Goal: Information Seeking & Learning: Learn about a topic

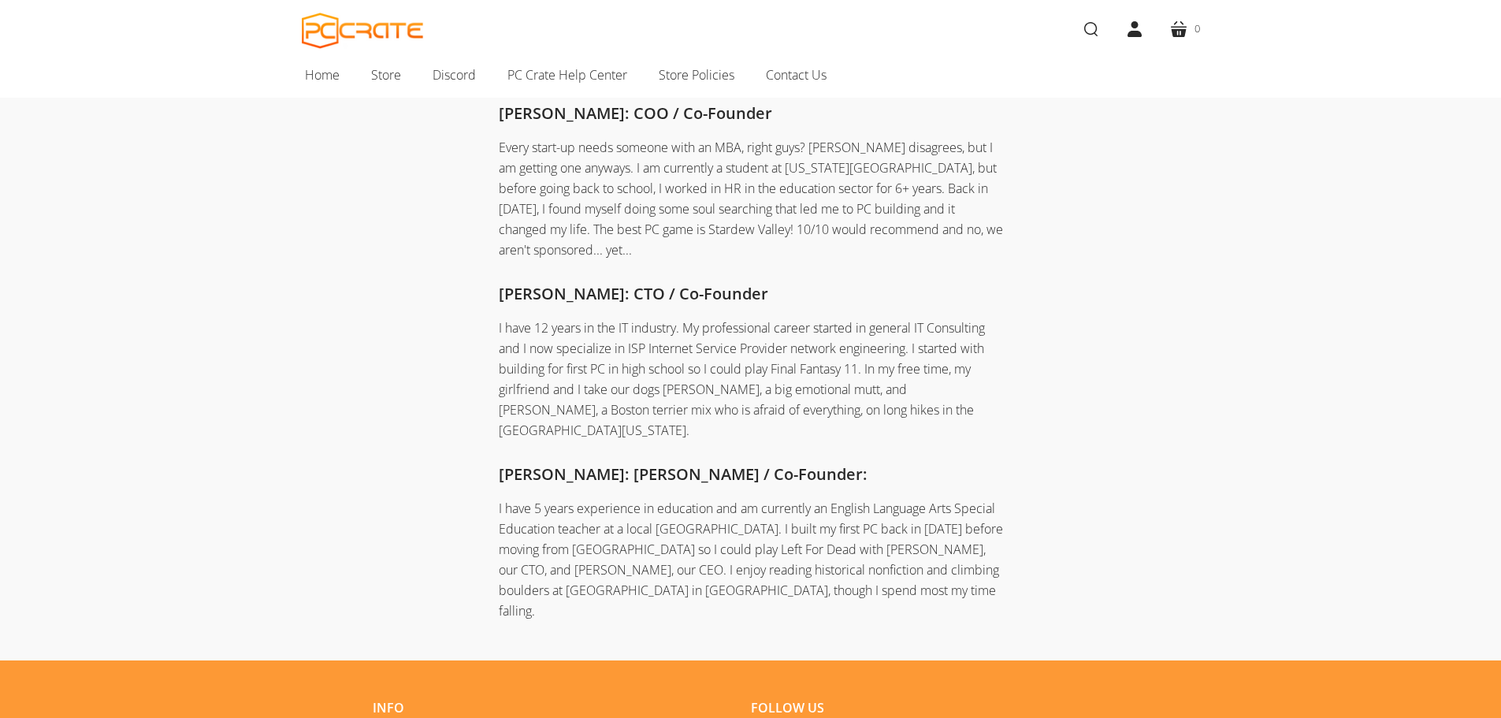
scroll to position [473, 0]
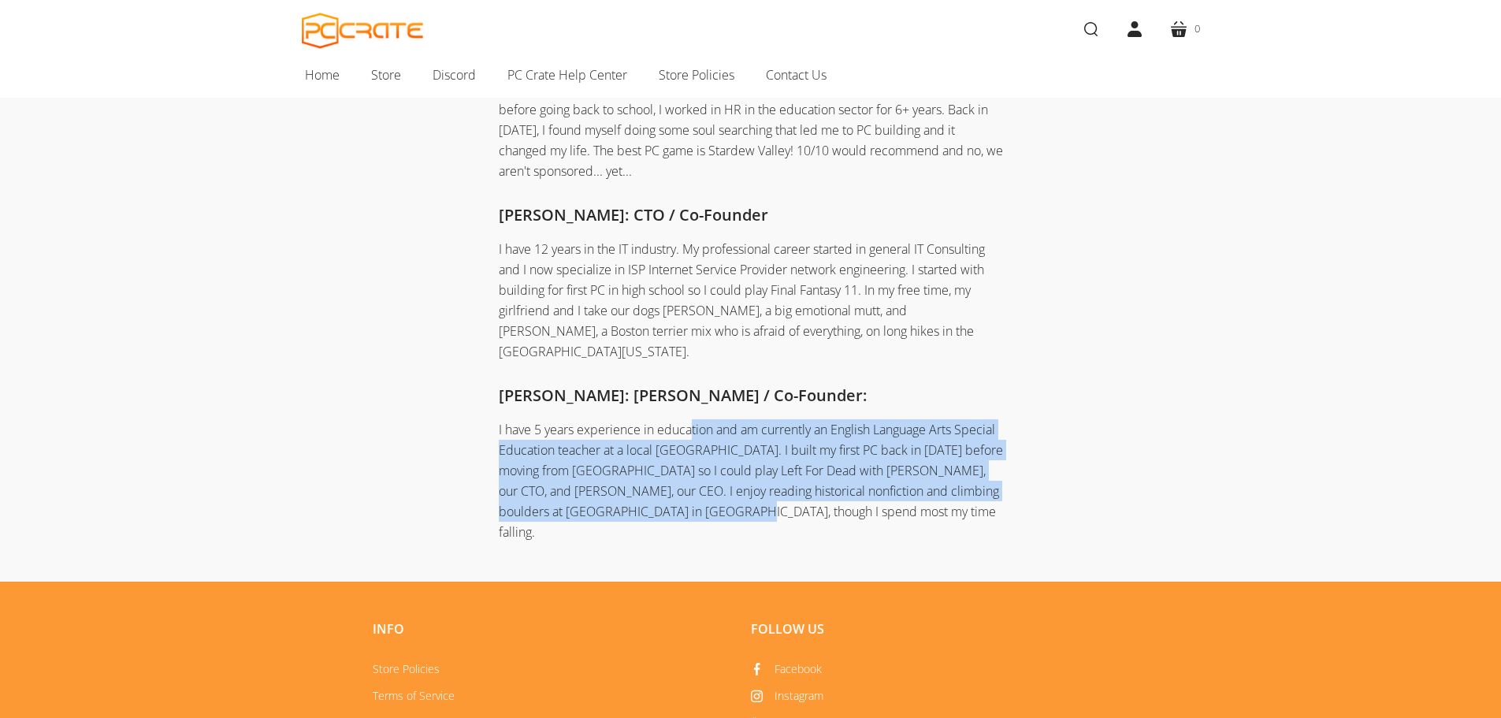
drag, startPoint x: 694, startPoint y: 394, endPoint x: 944, endPoint y: 463, distance: 259.2
click at [944, 463] on p "I have 5 years experience in education and am currently an English Language Art…" at bounding box center [751, 480] width 504 height 123
click at [693, 446] on p "I have 5 years experience in education and am currently an English Language Art…" at bounding box center [751, 480] width 504 height 123
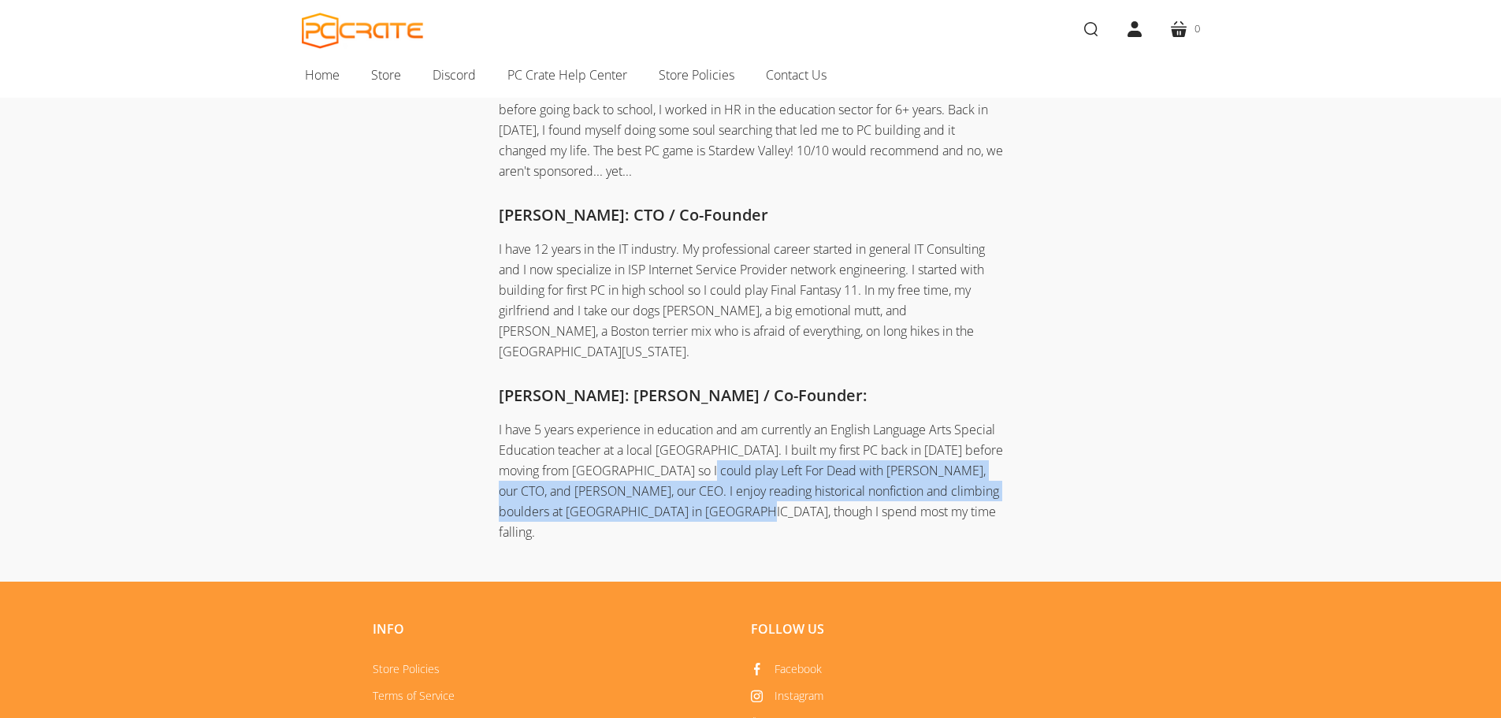
drag, startPoint x: 693, startPoint y: 435, endPoint x: 884, endPoint y: 463, distance: 192.8
click at [884, 463] on p "I have 5 years experience in education and am currently an English Language Art…" at bounding box center [751, 480] width 504 height 123
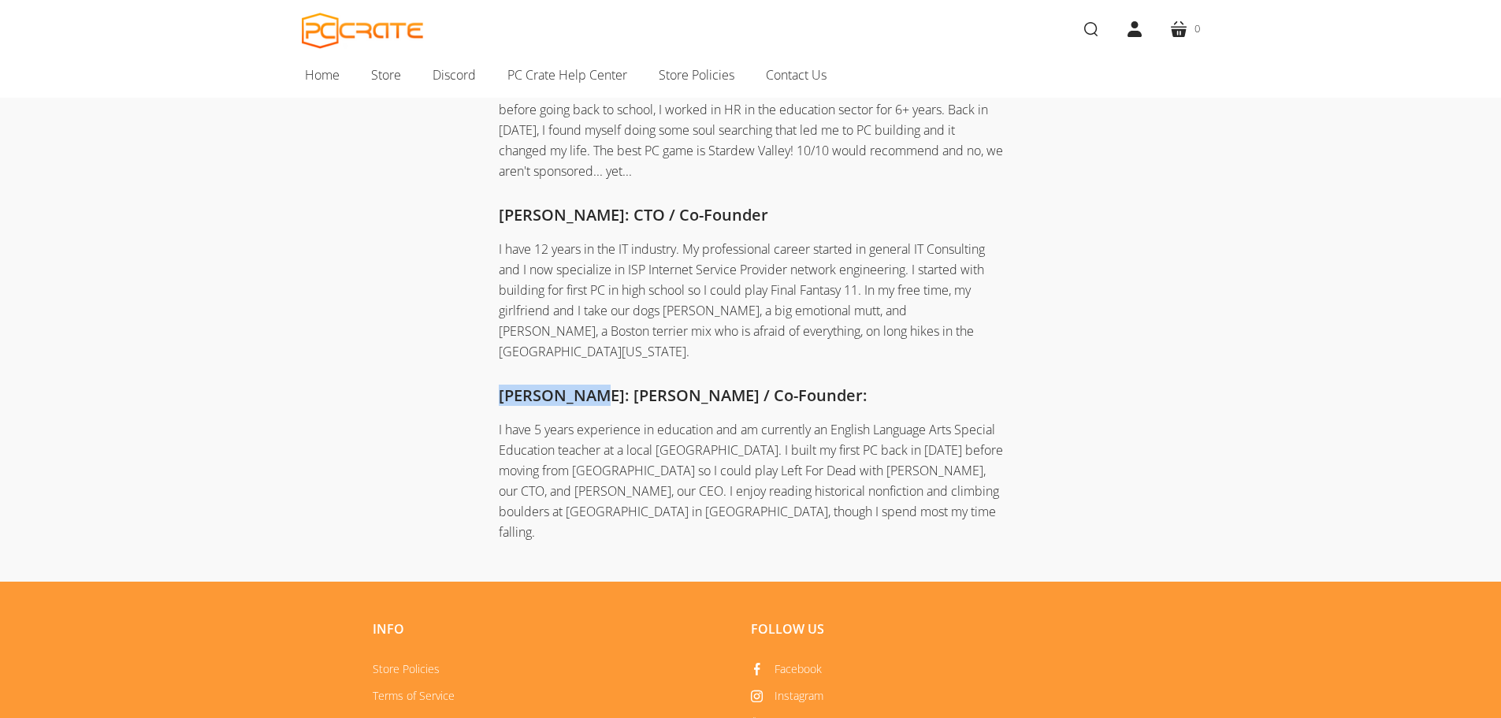
drag, startPoint x: 587, startPoint y: 358, endPoint x: 485, endPoint y: 355, distance: 102.5
click at [485, 355] on div "Joel Amburgy: CEO / Co-founder I was first introduced to PC gaming when I was a…" at bounding box center [751, 163] width 756 height 760
copy h4 "David Goins"
drag, startPoint x: 843, startPoint y: 387, endPoint x: 553, endPoint y: 412, distance: 291.0
click at [553, 419] on p "I have 5 years experience in education and am currently an English Language Art…" at bounding box center [751, 480] width 504 height 123
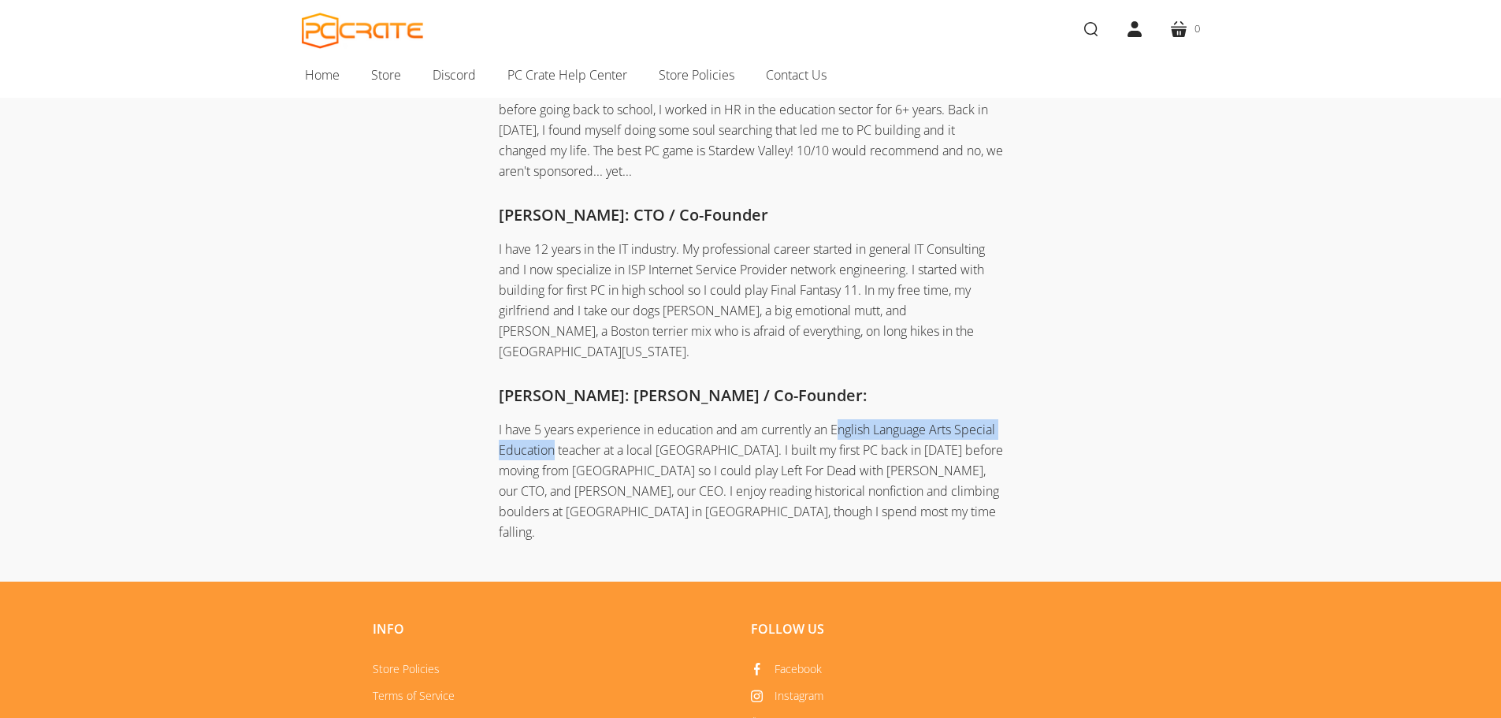
copy p "nglish Language Arts Special Education"
drag, startPoint x: 586, startPoint y: 353, endPoint x: 436, endPoint y: 340, distance: 151.1
click at [436, 340] on div "Joel Amburgy: CEO / Co-founder I was first introduced to PC gaming when I was a…" at bounding box center [751, 163] width 756 height 760
copy h4 "David Goins"
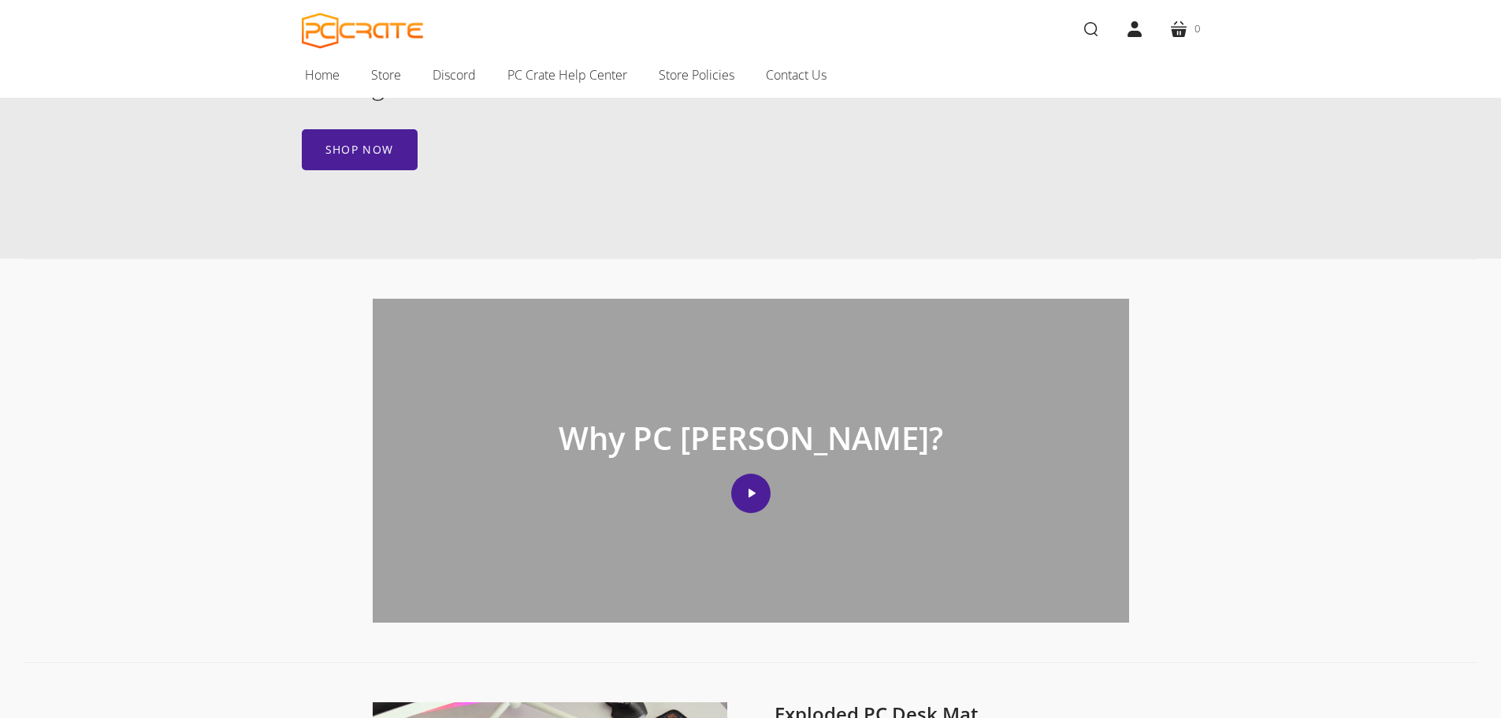
scroll to position [552, 0]
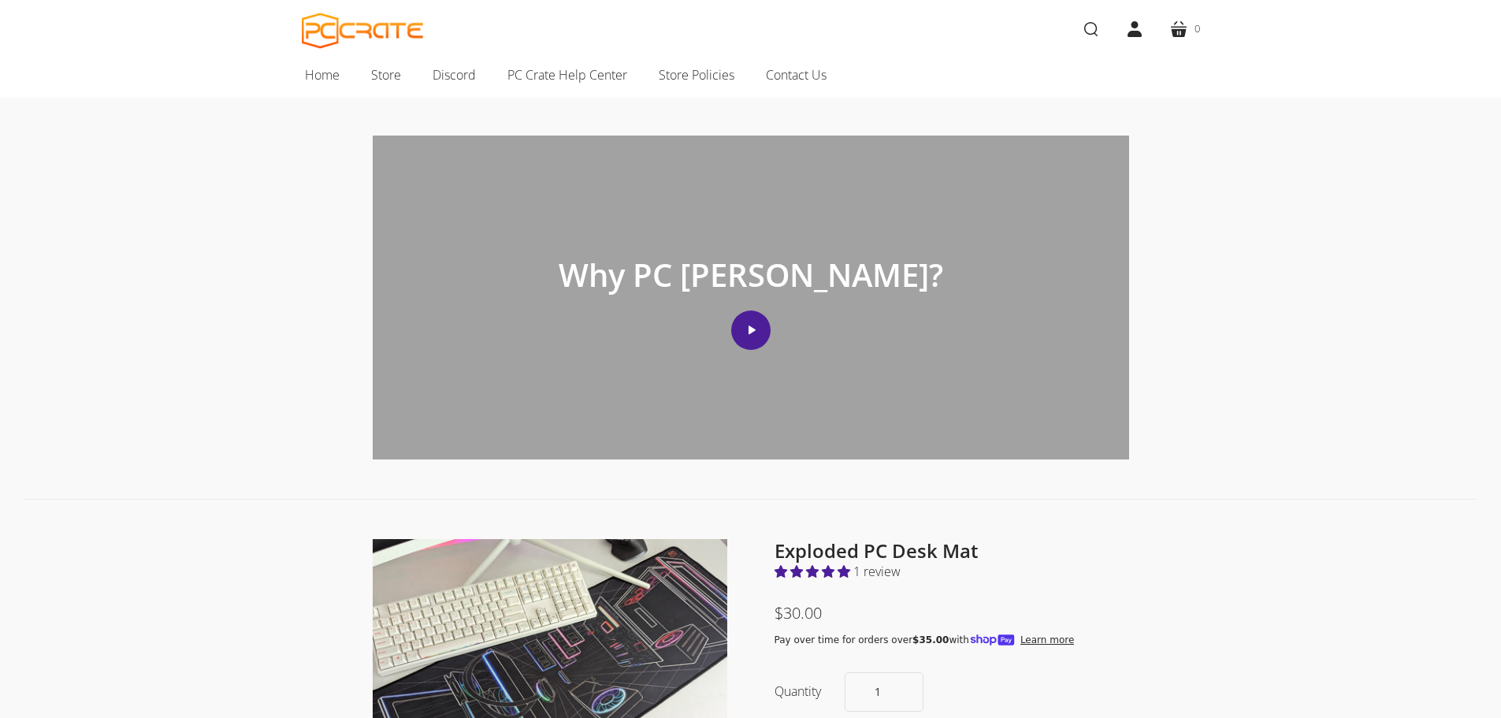
click at [760, 296] on div "Why PC Crate? Play video" at bounding box center [751, 298] width 756 height 324
click at [732, 340] on div "Play video" at bounding box center [750, 332] width 39 height 45
click at [752, 330] on icon "Play video" at bounding box center [752, 329] width 7 height 9
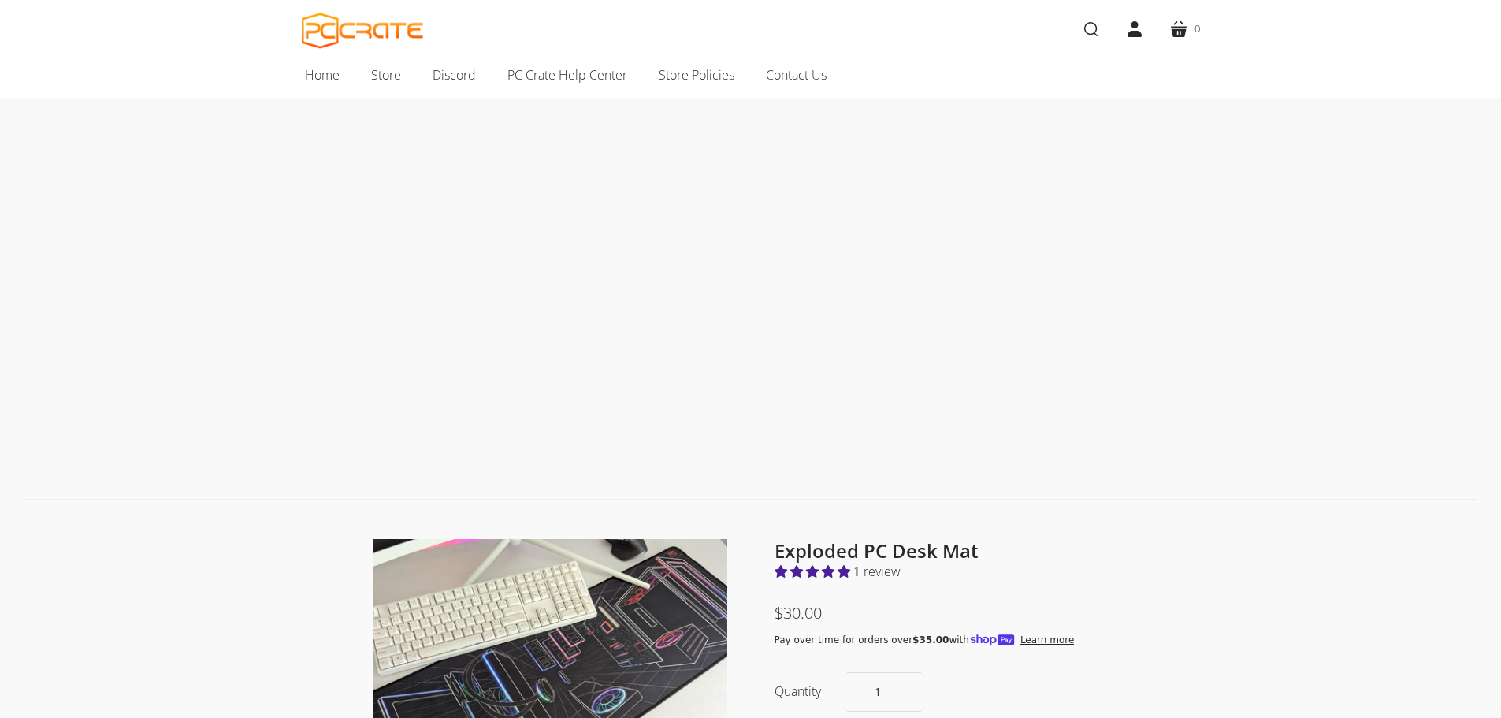
click at [324, 43] on img "PC CRATE" at bounding box center [363, 31] width 122 height 36
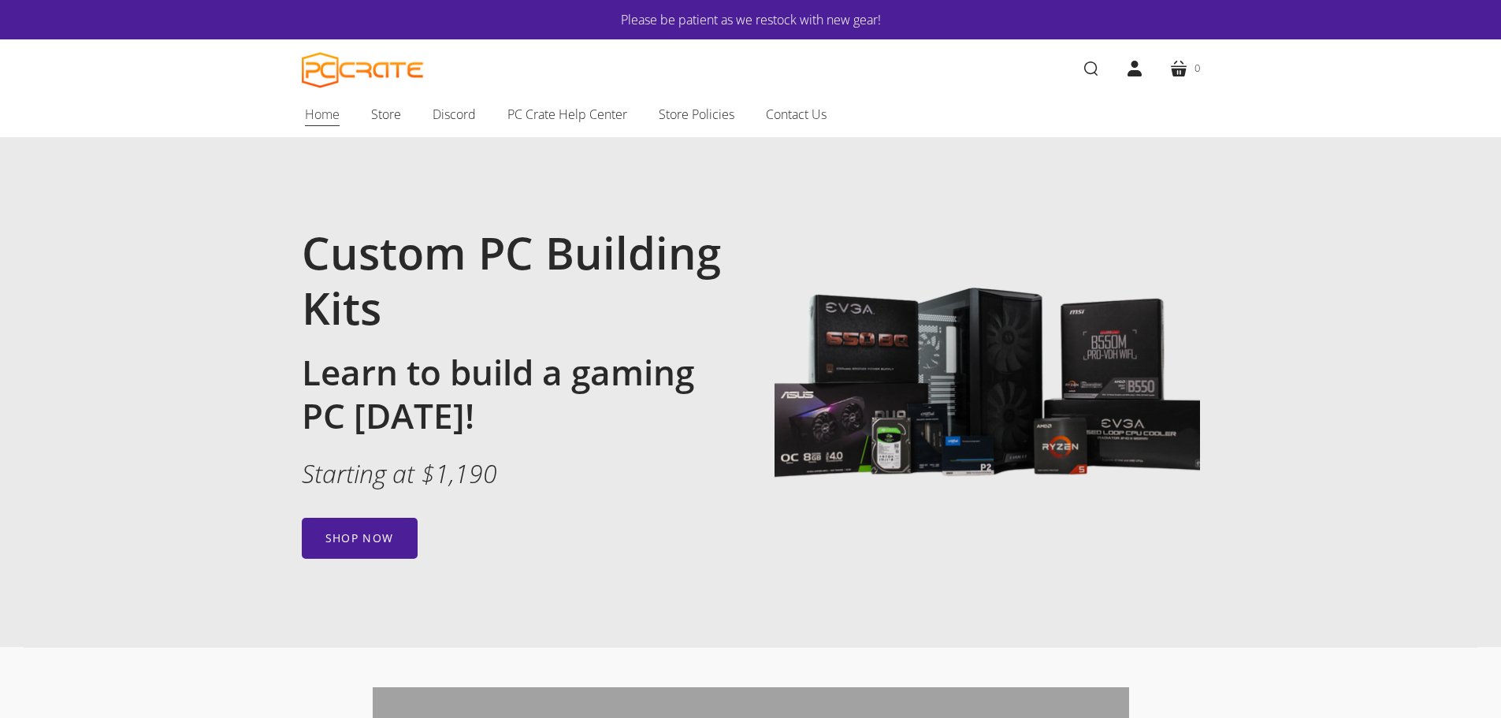
click at [315, 111] on span "Home" at bounding box center [322, 114] width 35 height 20
click at [795, 113] on span "Contact Us" at bounding box center [796, 114] width 61 height 20
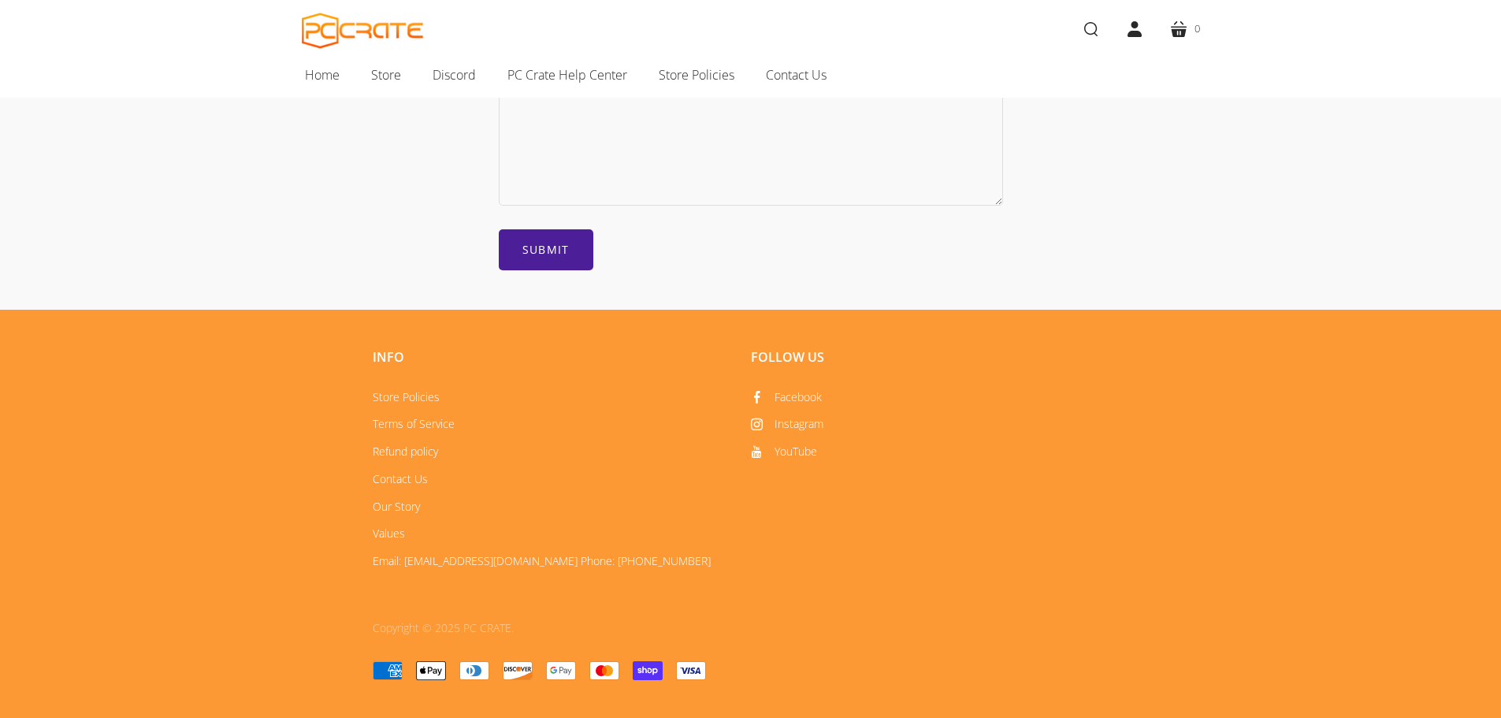
scroll to position [479, 0]
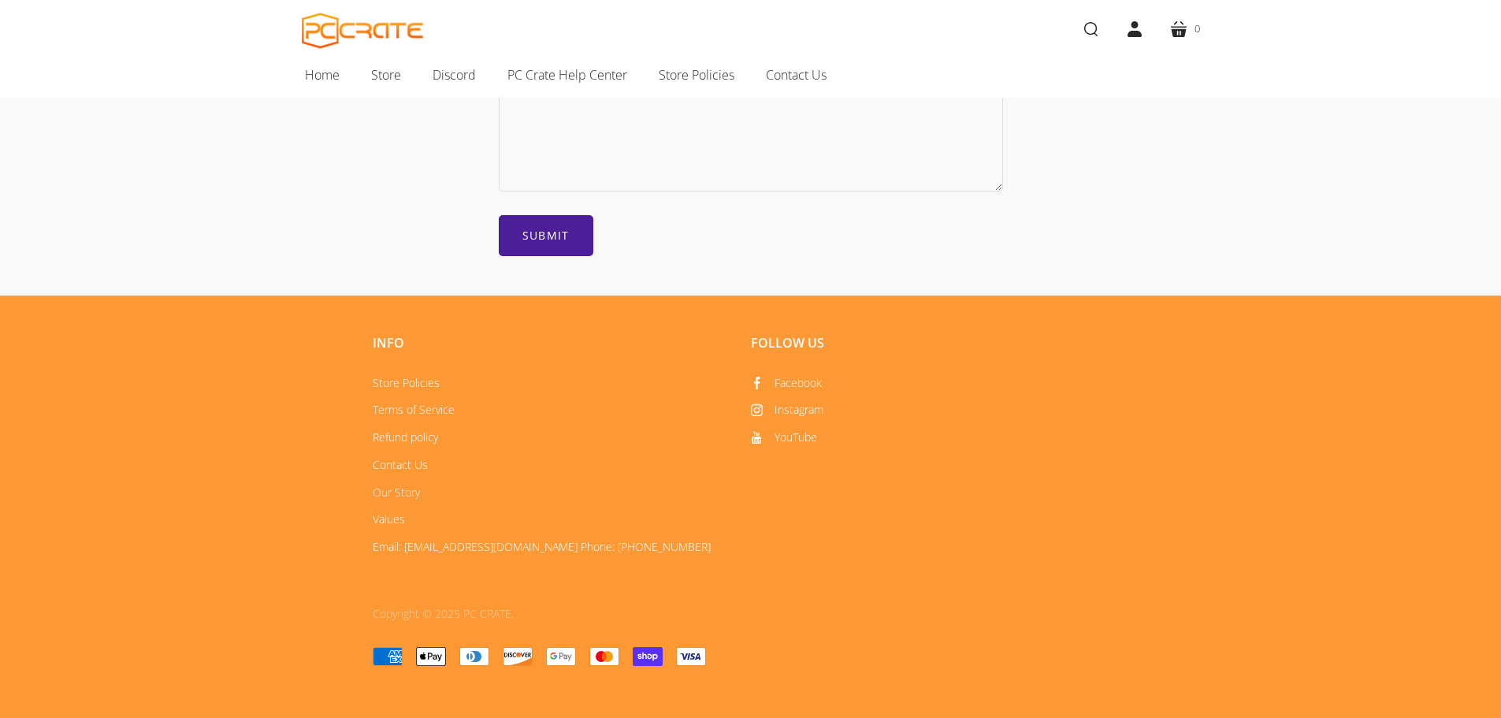
click at [393, 486] on link "Our Story" at bounding box center [396, 492] width 47 height 15
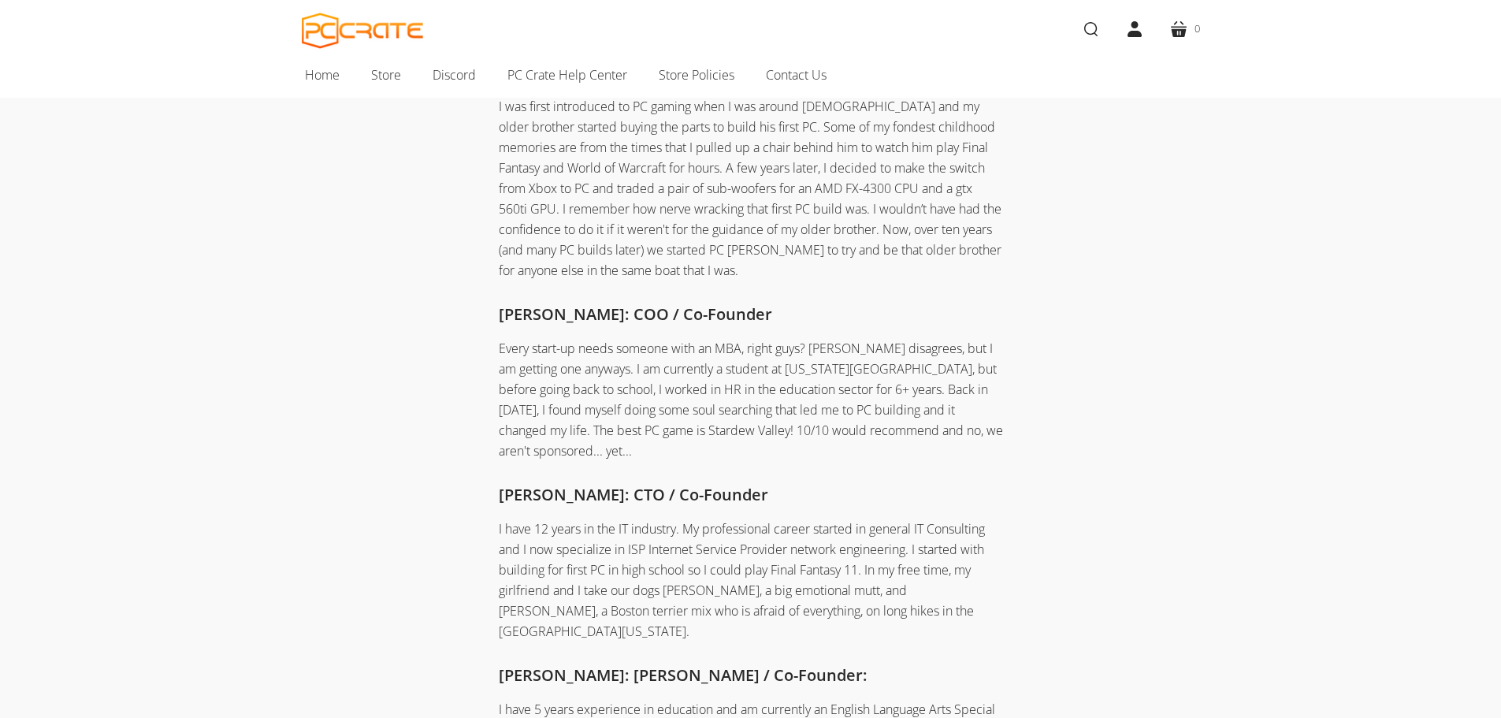
scroll to position [236, 0]
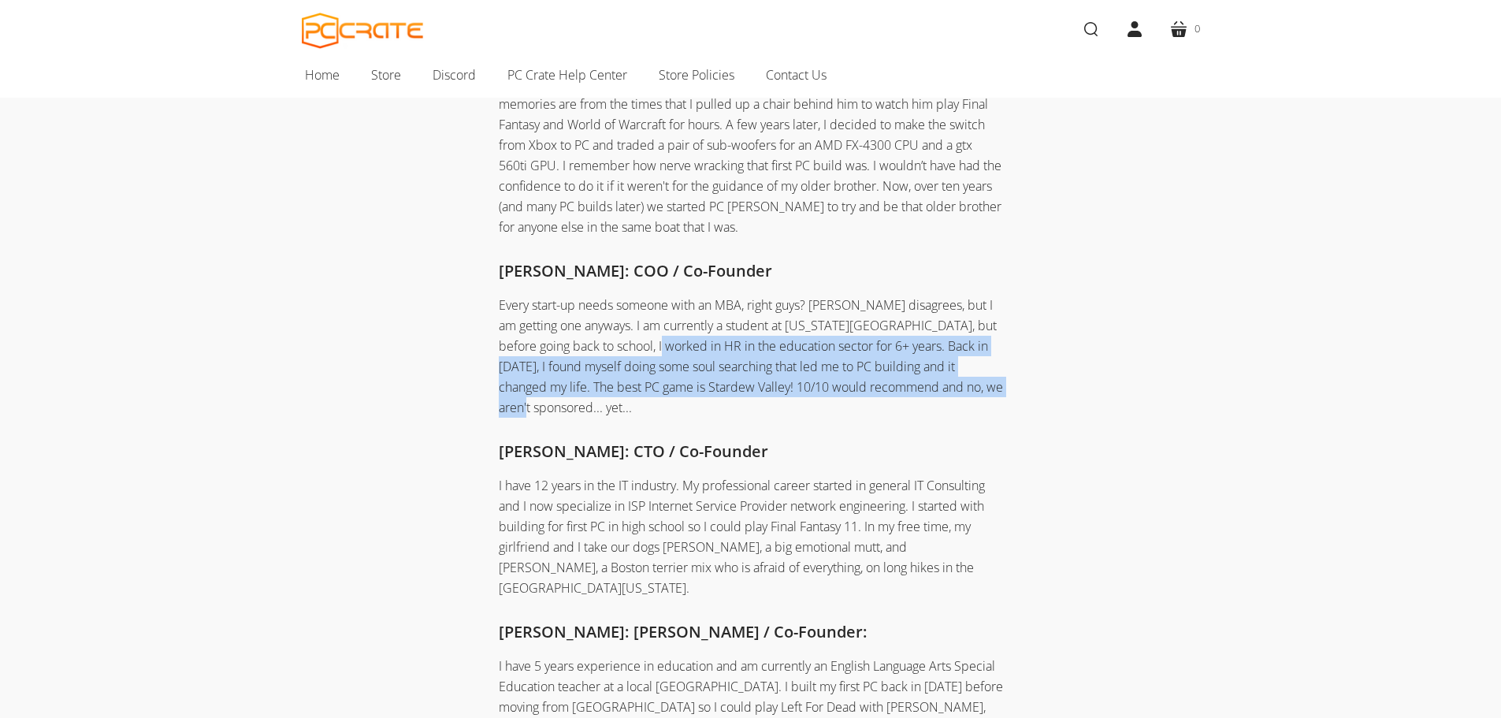
drag, startPoint x: 649, startPoint y: 344, endPoint x: 1080, endPoint y: 396, distance: 434.0
click at [1080, 396] on div "[PERSON_NAME]: CEO / Co-founder I was first introduced to PC gaming when I was …" at bounding box center [751, 399] width 756 height 760
click at [667, 370] on p "Every start-up needs someone with an MBA, right guys? [PERSON_NAME] disagrees, …" at bounding box center [751, 356] width 504 height 123
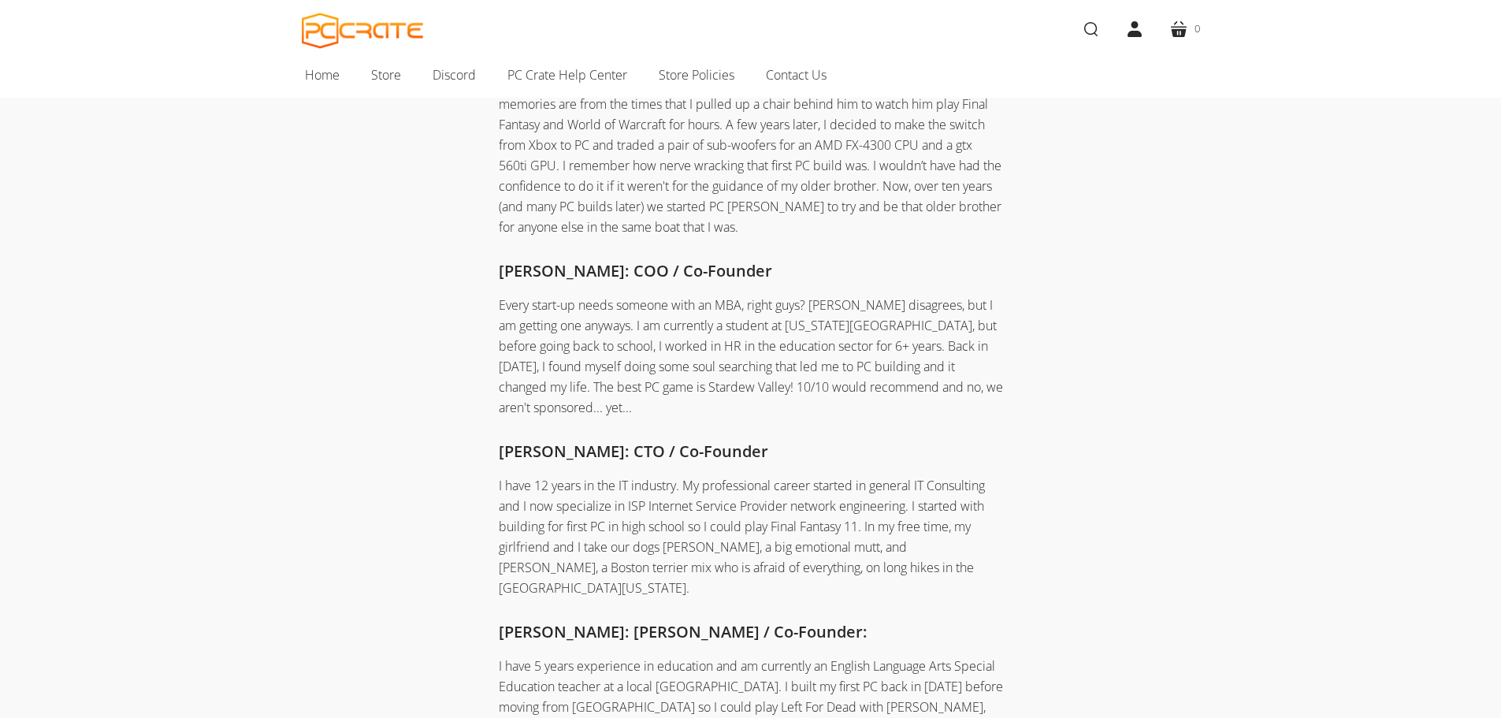
scroll to position [473, 0]
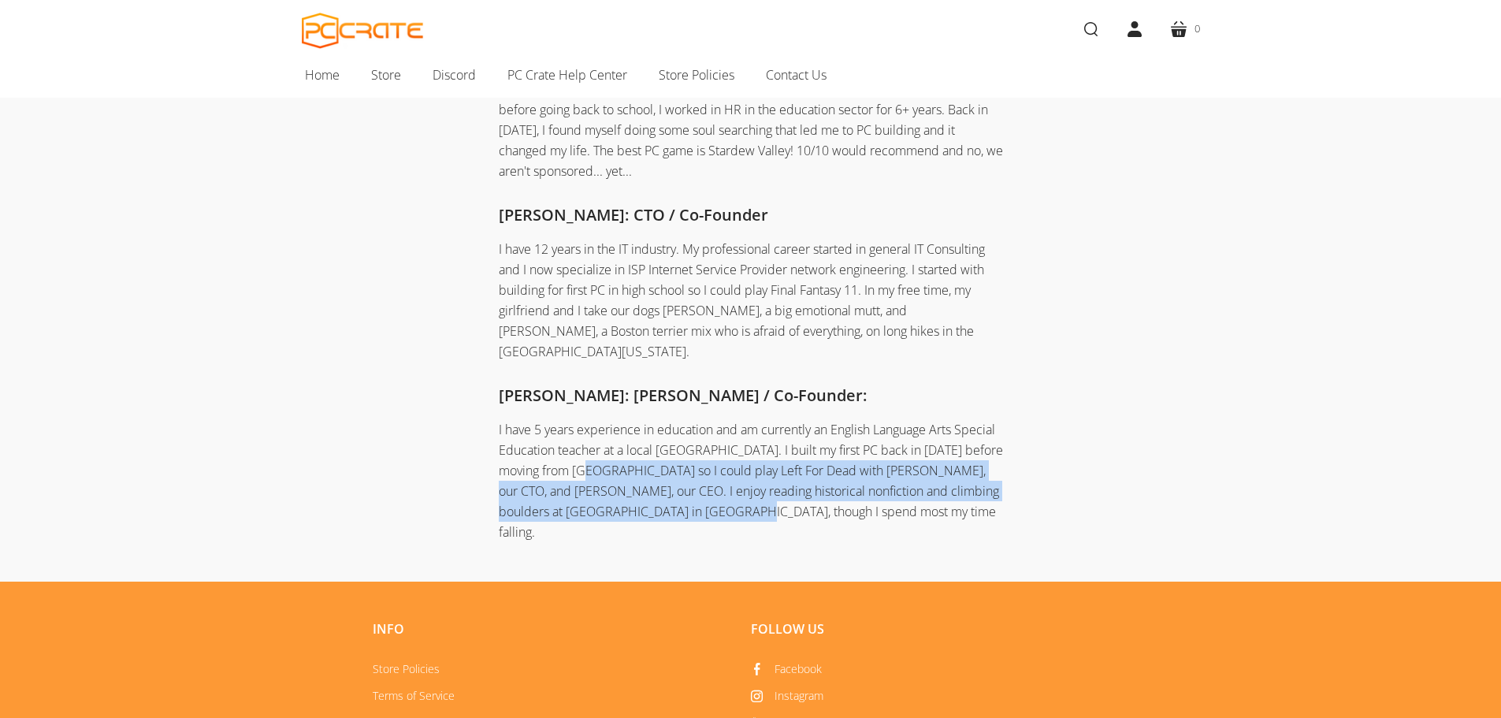
drag, startPoint x: 643, startPoint y: 461, endPoint x: 586, endPoint y: 429, distance: 64.9
click at [586, 429] on p "I have 5 years experience in education and am currently an English Language Art…" at bounding box center [751, 480] width 504 height 123
click at [682, 436] on p "I have 5 years experience in education and am currently an English Language Art…" at bounding box center [751, 480] width 504 height 123
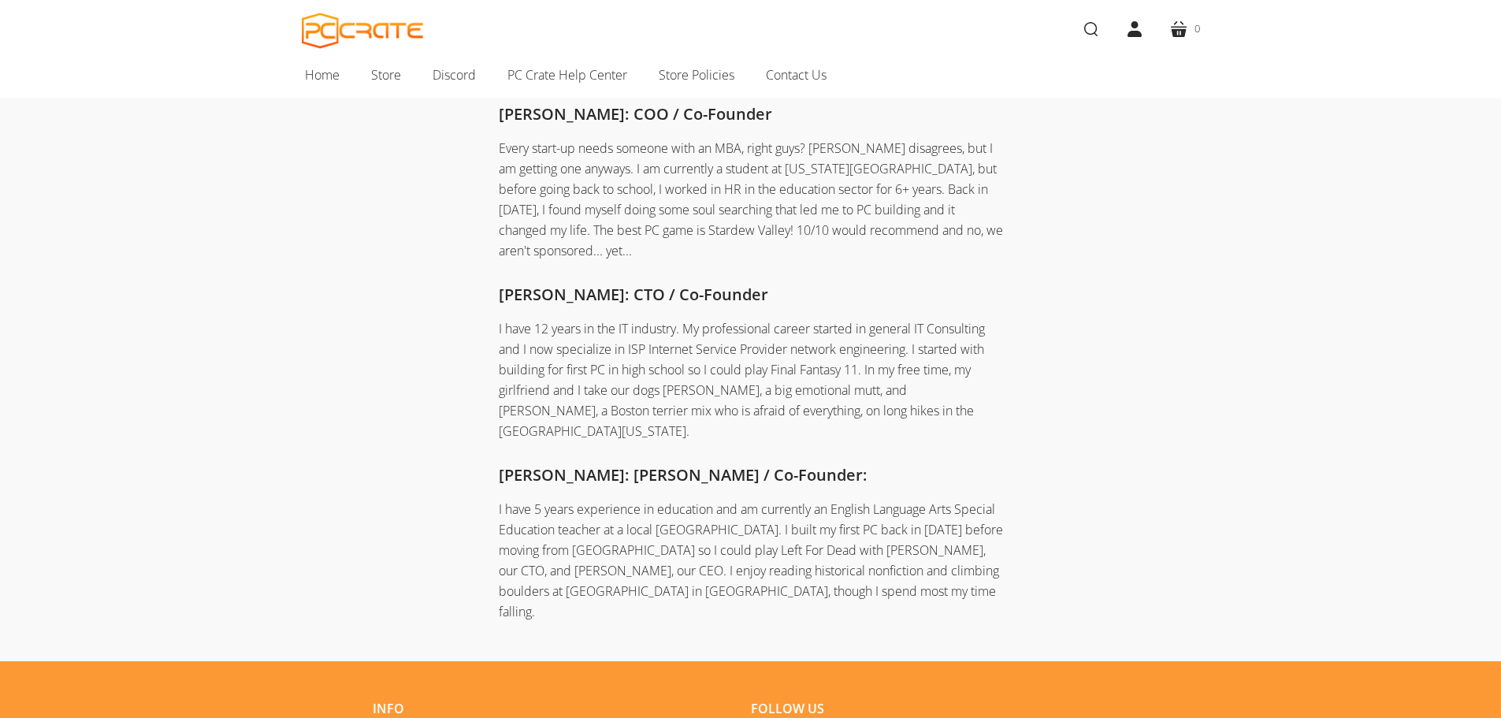
scroll to position [394, 0]
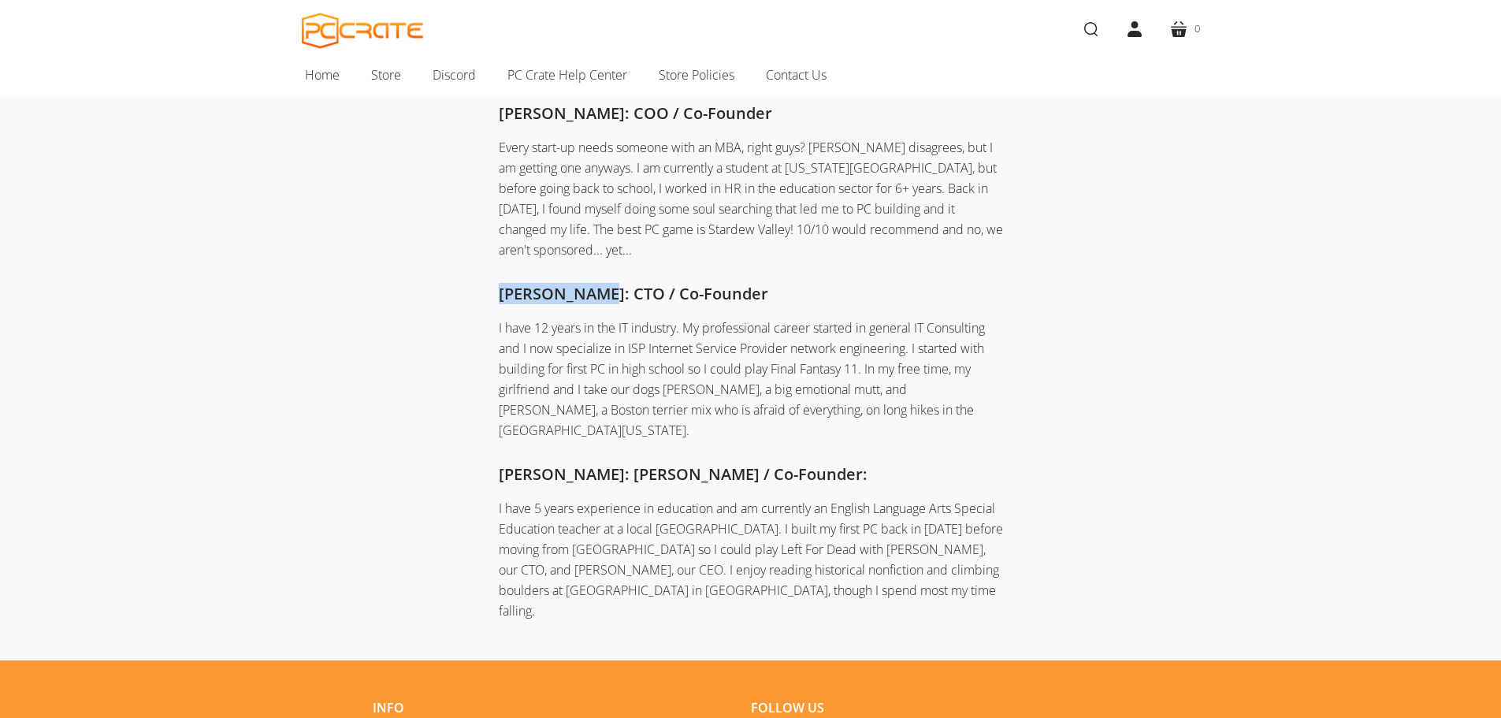
drag, startPoint x: 607, startPoint y: 275, endPoint x: 496, endPoint y: 277, distance: 111.9
click at [496, 277] on div "[PERSON_NAME]: CEO / Co-founder I was first introduced to PC gaming when I was …" at bounding box center [751, 241] width 756 height 760
copy h4 "[PERSON_NAME]"
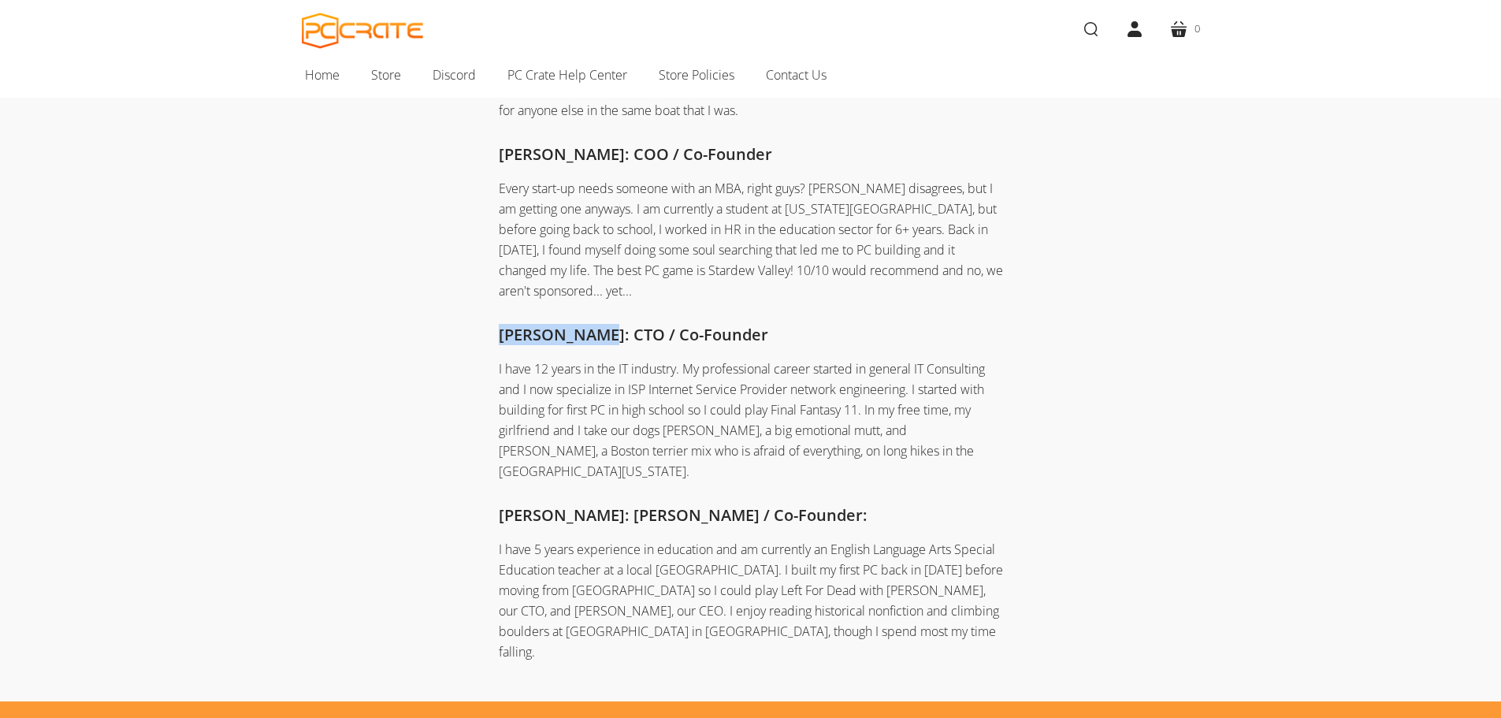
scroll to position [315, 0]
